Goal: Information Seeking & Learning: Learn about a topic

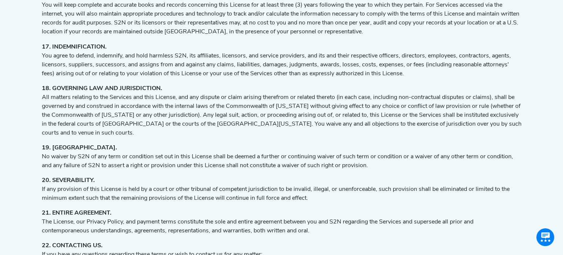
scroll to position [1460, 6]
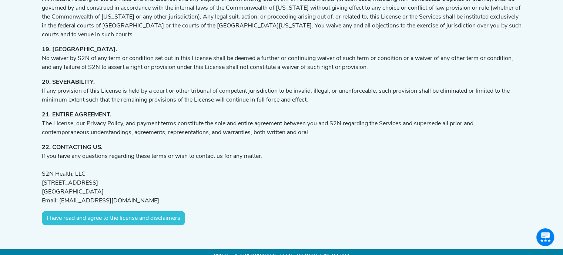
click at [96, 211] on button "I have read and agree to the license and disclaimers" at bounding box center [113, 218] width 143 height 14
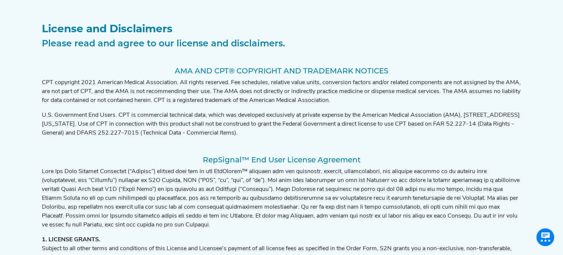
scroll to position [0, 6]
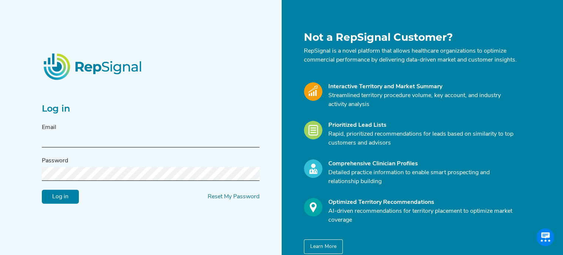
click at [104, 146] on input "text" at bounding box center [151, 141] width 218 height 14
type input "Robert.Hughes@medtronic.com"
click at [42, 190] on input "Log in" at bounding box center [60, 197] width 37 height 14
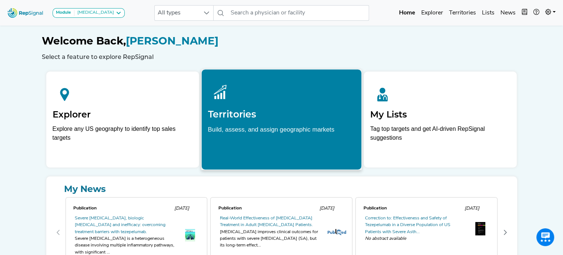
click at [281, 116] on h2 "Territories" at bounding box center [281, 113] width 147 height 11
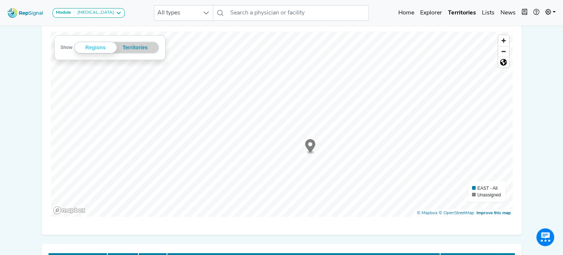
scroll to position [79, 0]
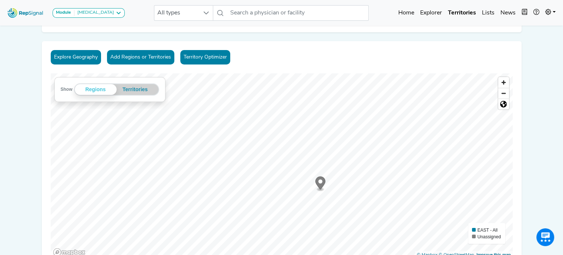
drag, startPoint x: 315, startPoint y: 189, endPoint x: 326, endPoint y: 184, distance: 12.6
click at [325, 184] on icon "Map marker" at bounding box center [320, 184] width 10 height 16
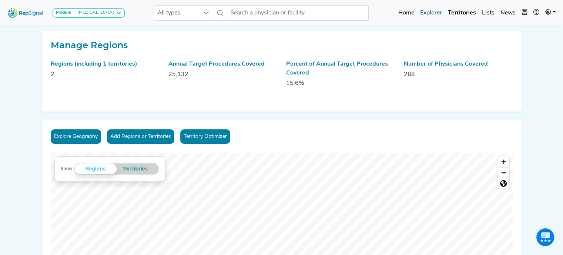
click at [438, 13] on link "Explorer" at bounding box center [431, 13] width 28 height 15
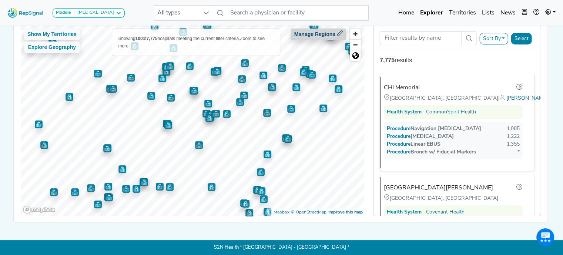
click at [342, 30] on icon at bounding box center [340, 33] width 6 height 6
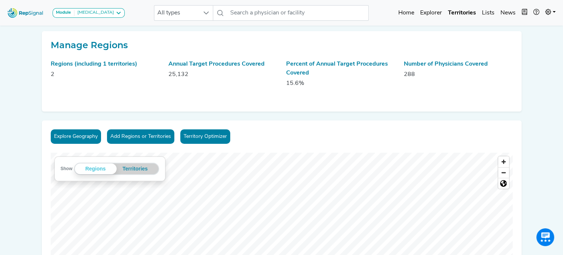
click at [284, 70] on div "Percent of Annual Target Procedures Covered 15.6%" at bounding box center [341, 77] width 118 height 34
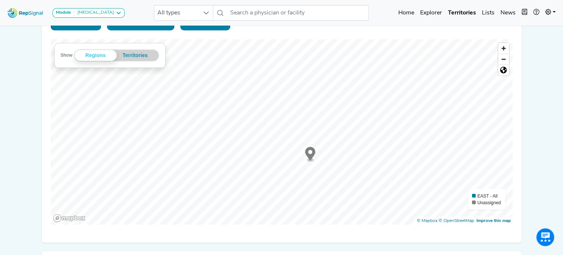
scroll to position [113, 0]
drag, startPoint x: 218, startPoint y: 163, endPoint x: 214, endPoint y: 160, distance: 5.5
click at [215, 159] on circle "Map marker" at bounding box center [217, 157] width 4 height 4
click at [139, 53] on button "Territories" at bounding box center [135, 56] width 37 height 11
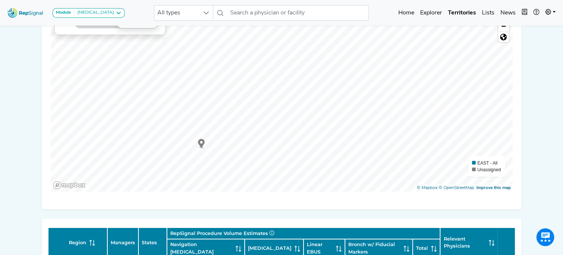
scroll to position [146, 0]
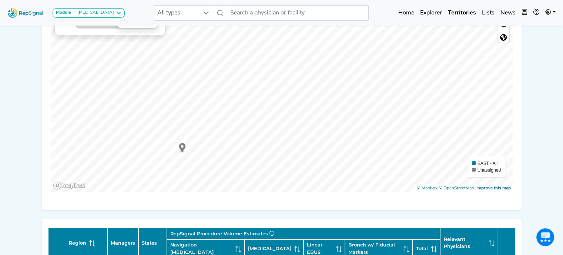
drag, startPoint x: 201, startPoint y: 142, endPoint x: 183, endPoint y: 146, distance: 19.2
click at [183, 146] on circle "Map marker" at bounding box center [182, 146] width 3 height 3
drag, startPoint x: 183, startPoint y: 146, endPoint x: 188, endPoint y: 121, distance: 25.3
click at [181, 130] on circle "Map marker" at bounding box center [179, 131] width 3 height 3
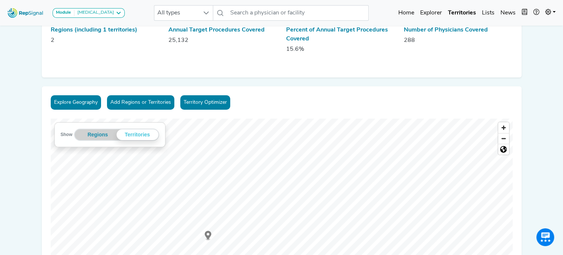
scroll to position [0, 0]
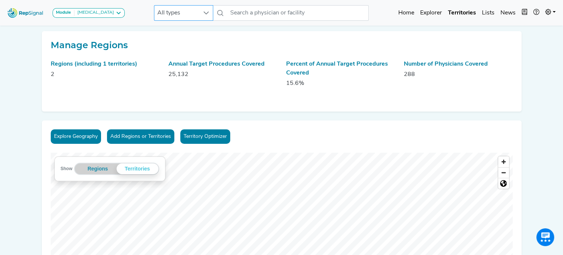
click at [199, 14] on div at bounding box center [206, 13] width 14 height 15
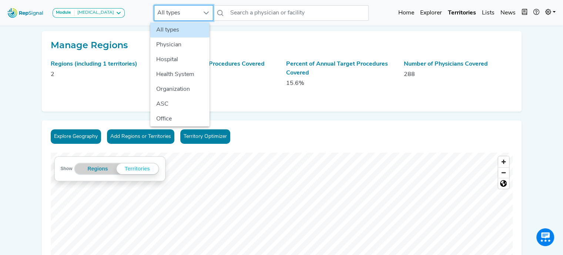
scroll to position [0, 6]
click at [226, 46] on h2 "Manage Regions" at bounding box center [282, 45] width 462 height 11
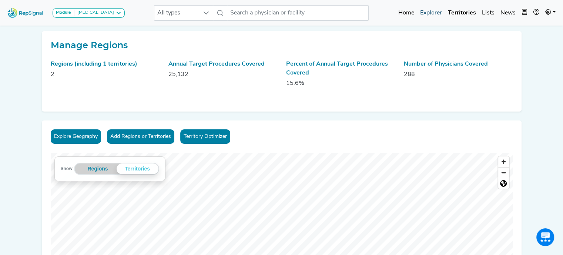
click at [434, 13] on link "Explorer" at bounding box center [431, 13] width 28 height 15
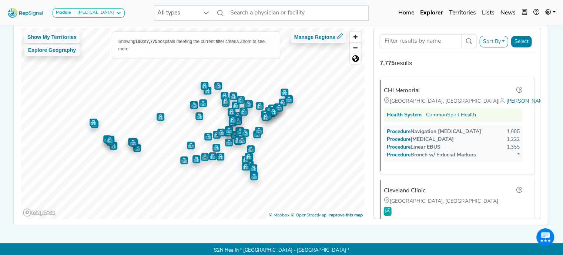
scroll to position [68, 6]
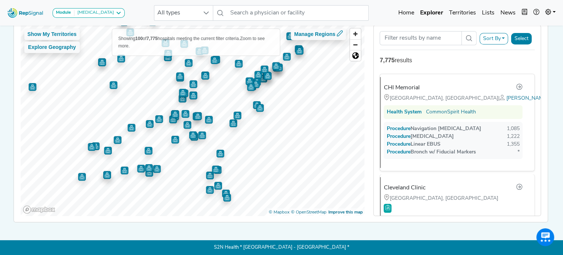
drag, startPoint x: 222, startPoint y: 123, endPoint x: 175, endPoint y: 107, distance: 48.9
click at [181, 110] on img "Map marker" at bounding box center [185, 114] width 8 height 8
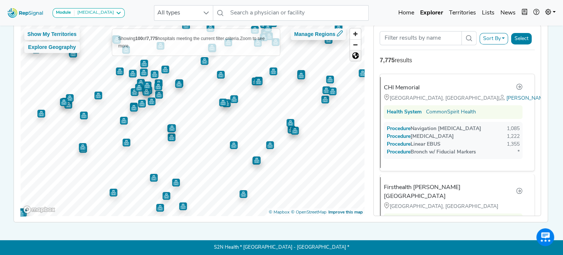
click at [351, 53] on span "Reset bearing to north" at bounding box center [355, 55] width 11 height 10
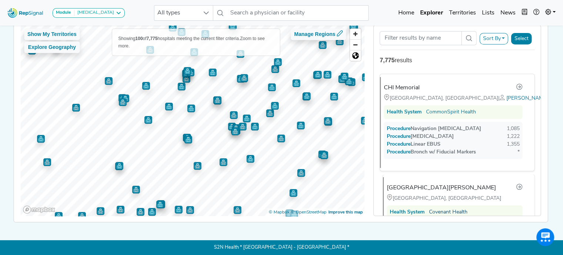
scroll to position [53, 6]
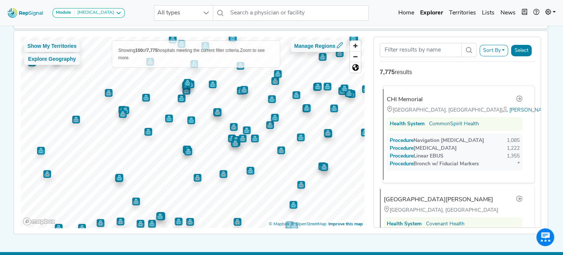
drag, startPoint x: 459, startPoint y: 106, endPoint x: 448, endPoint y: 91, distance: 18.9
click at [448, 91] on div "CHI Memorial Chattanooga, TN | Matt's territory - South Health System CommonSpi…" at bounding box center [455, 134] width 145 height 91
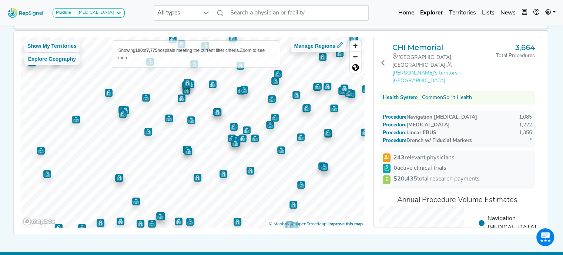
click at [460, 70] on span "[PERSON_NAME]'s territory - [GEOGRAPHIC_DATA]" at bounding box center [426, 76] width 69 height 13
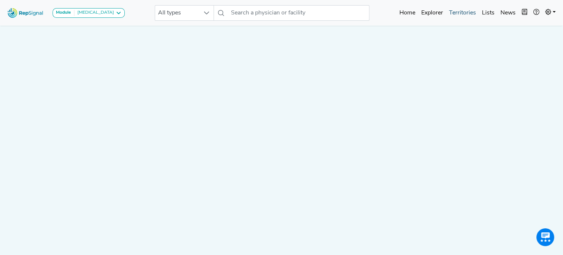
click at [464, 10] on link "Territories" at bounding box center [462, 13] width 33 height 15
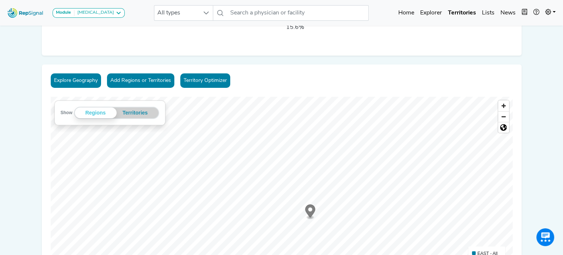
scroll to position [56, 0]
click at [434, 10] on link "Explorer" at bounding box center [431, 13] width 28 height 15
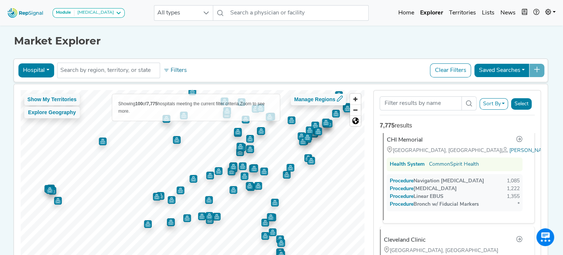
scroll to position [13, 0]
click at [410, 136] on div "CHI Memorial" at bounding box center [405, 139] width 36 height 9
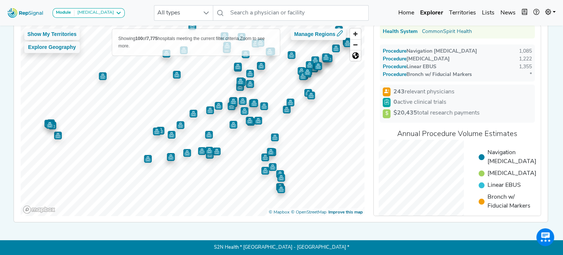
scroll to position [54, 0]
click at [438, 228] on span "Add to List" at bounding box center [426, 232] width 26 height 8
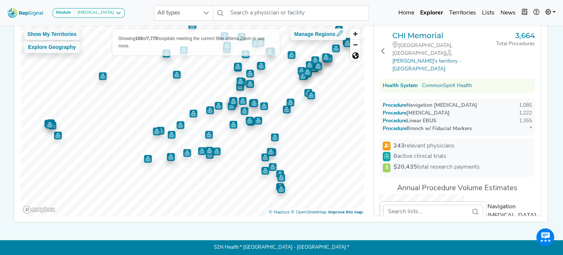
scroll to position [0, 0]
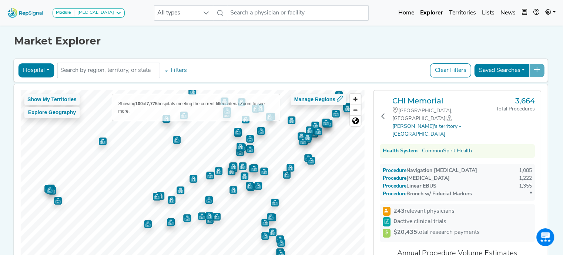
click at [540, 69] on div "Saved Searches" at bounding box center [509, 70] width 71 height 14
click at [540, 68] on div "Saved Searches" at bounding box center [509, 70] width 71 height 14
click at [461, 124] on span "Matt's territory - South" at bounding box center [426, 130] width 69 height 13
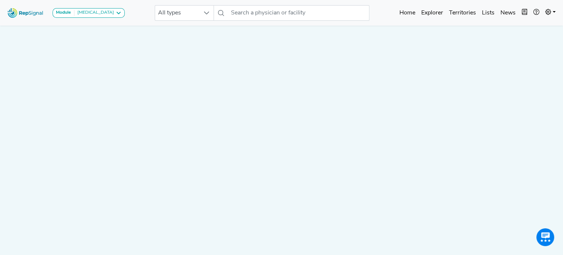
click at [133, 12] on div "Module Bronchoscopy Bronchoscopy Disposable Bronchoscope SBRT SPE TTNA Thoracic…" at bounding box center [281, 13] width 563 height 20
click at [128, 14] on div "Module Bronchoscopy Bronchoscopy Disposable Bronchoscope SBRT SPE TTNA Thoracic…" at bounding box center [281, 13] width 563 height 20
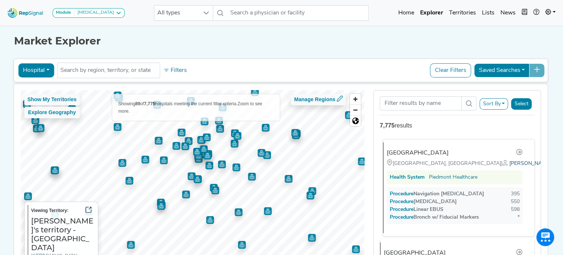
click at [509, 161] on span "[PERSON_NAME]'s territory - [GEOGRAPHIC_DATA]" at bounding box center [570, 164] width 123 height 6
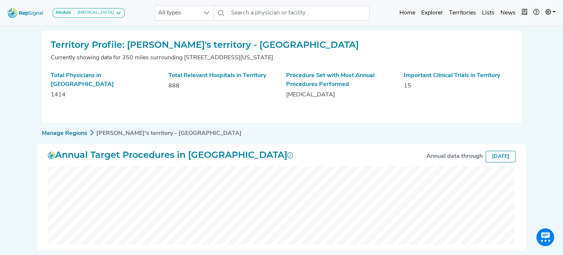
scroll to position [0, 6]
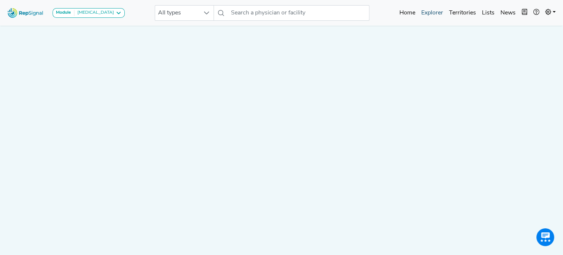
click at [436, 11] on link "Explorer" at bounding box center [432, 13] width 28 height 15
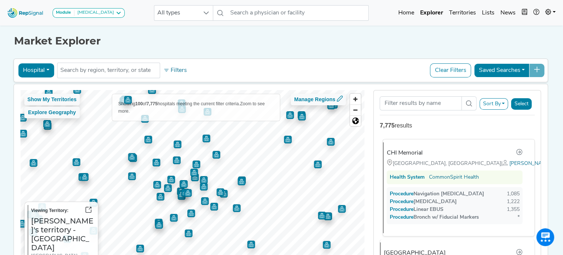
click at [403, 151] on div "CHI Memorial" at bounding box center [405, 152] width 36 height 9
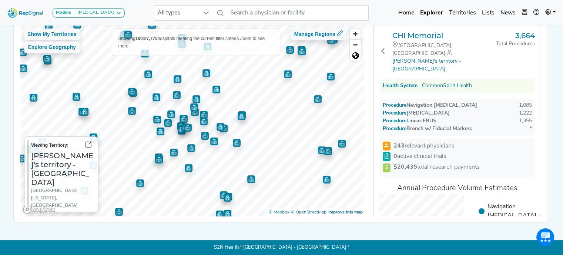
scroll to position [0, 6]
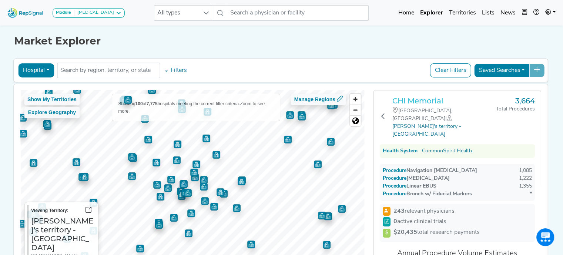
click at [413, 97] on h3 "CHI Memorial" at bounding box center [444, 100] width 104 height 9
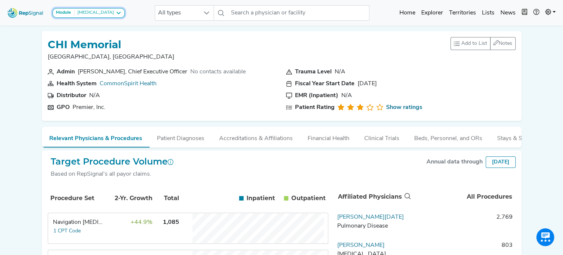
click at [116, 10] on icon at bounding box center [119, 13] width 6 height 6
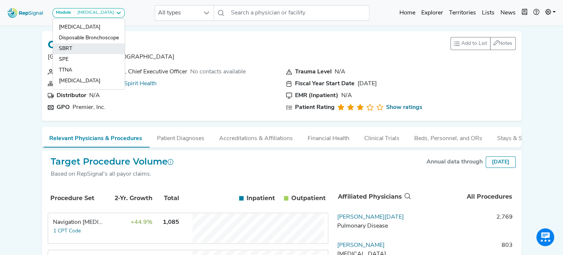
click at [75, 44] on link "SBRT" at bounding box center [89, 48] width 72 height 11
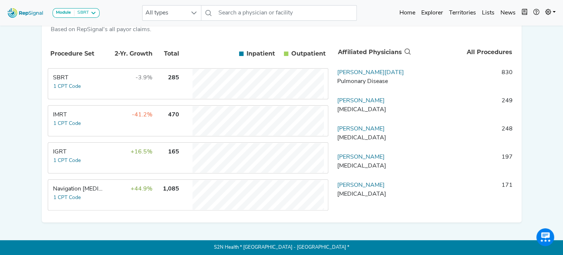
scroll to position [142, 0]
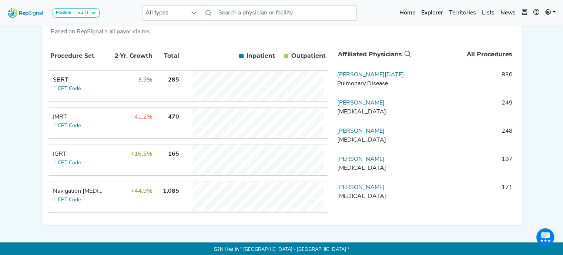
click at [98, 88] on td "SBRT 1 CPT Code" at bounding box center [76, 86] width 56 height 30
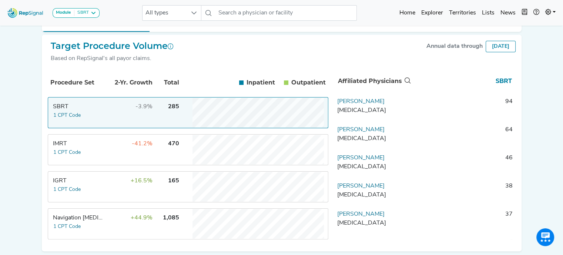
scroll to position [126, 0]
